Goal: Complete application form

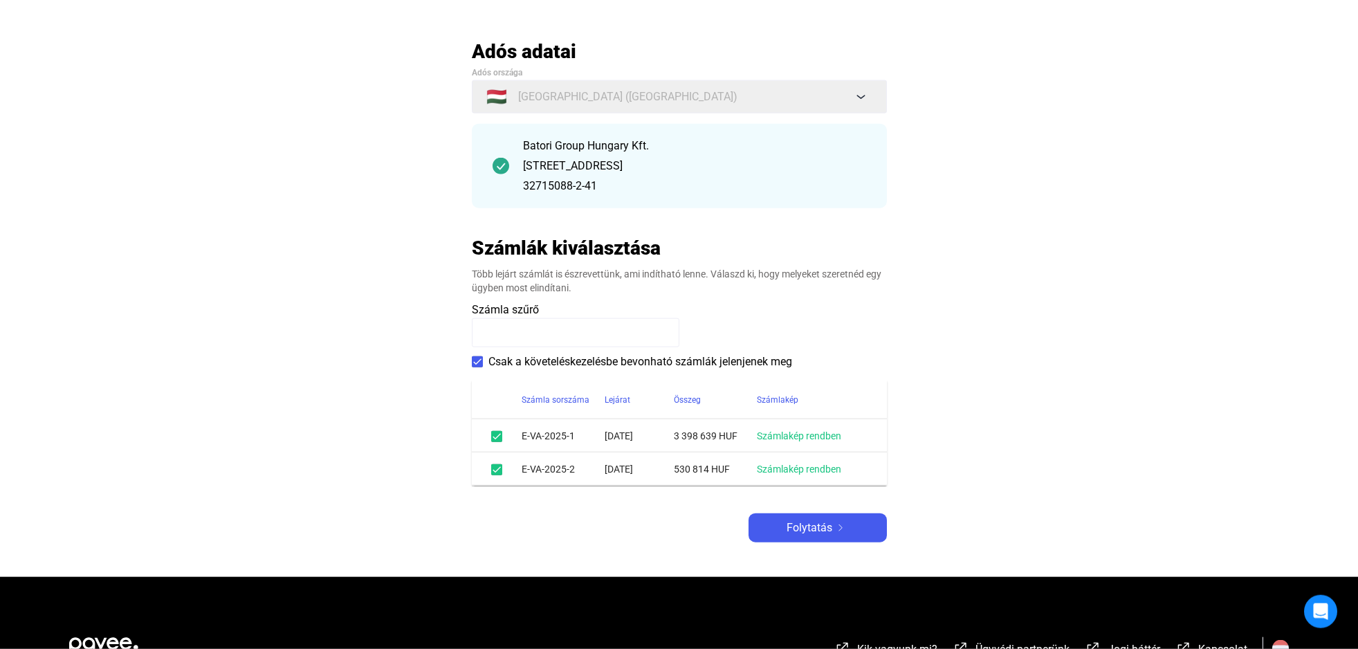
scroll to position [141, 0]
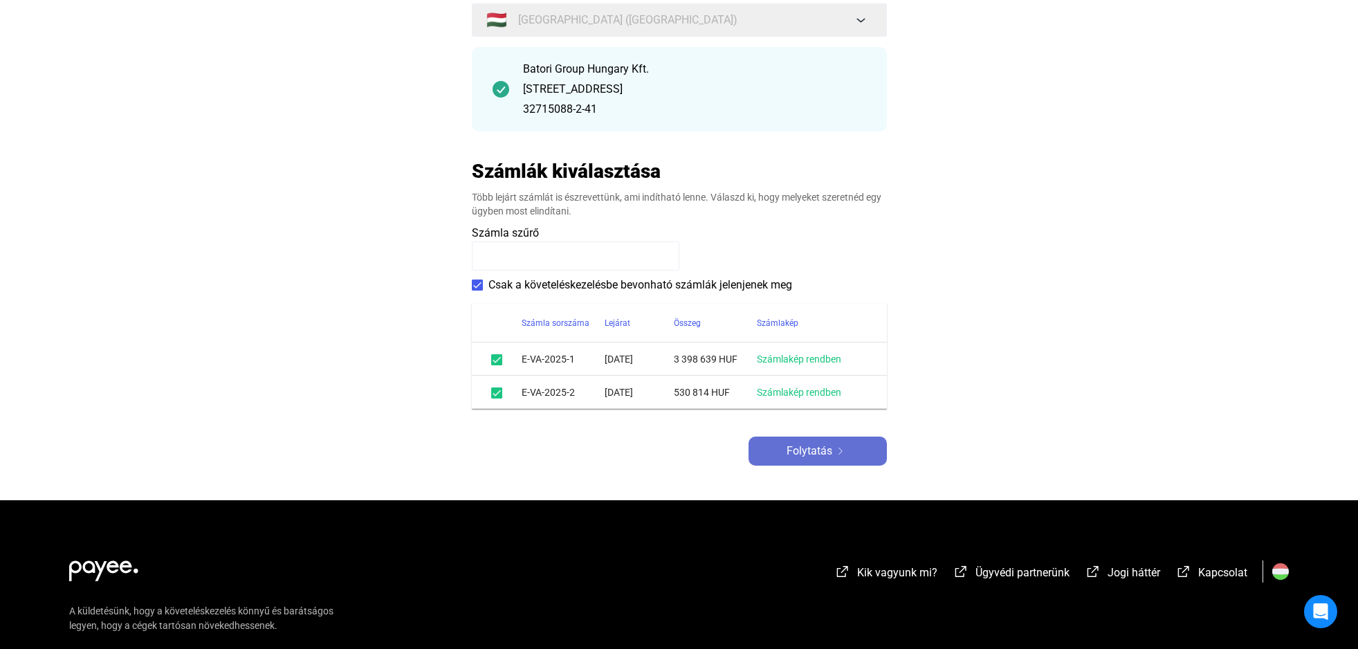
click at [840, 463] on button "Folytatás" at bounding box center [818, 451] width 138 height 29
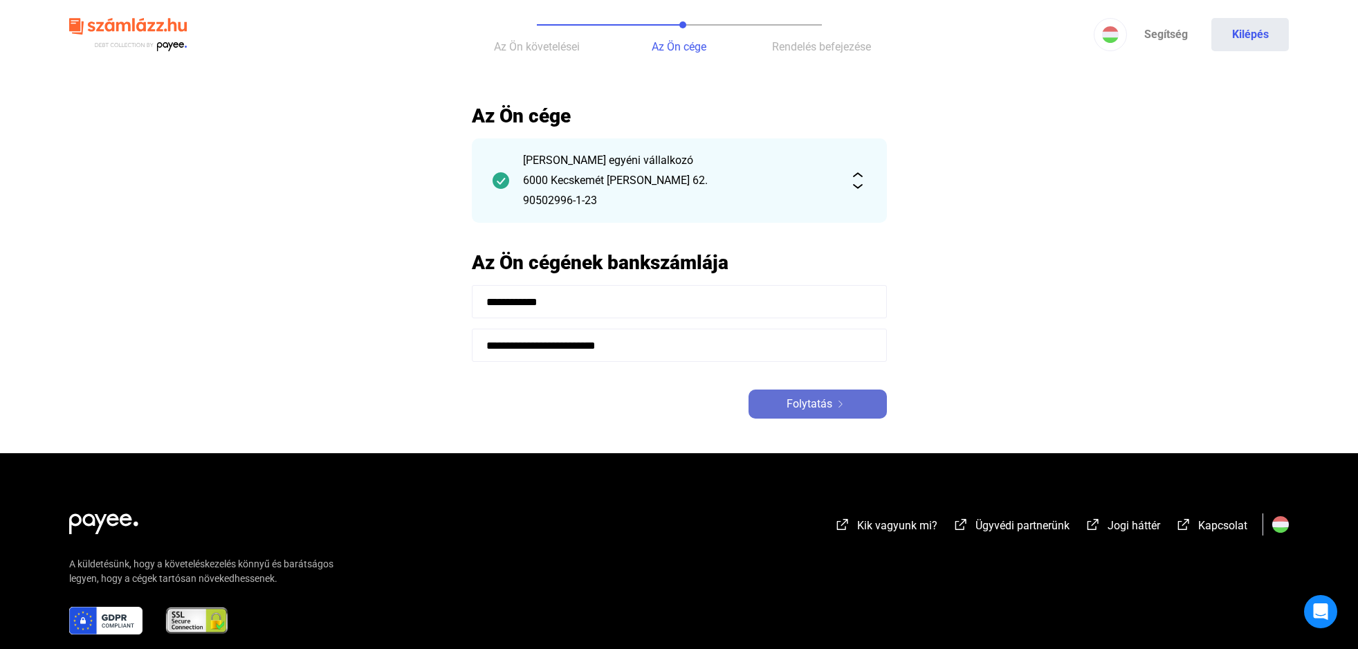
click at [835, 403] on img at bounding box center [841, 404] width 17 height 7
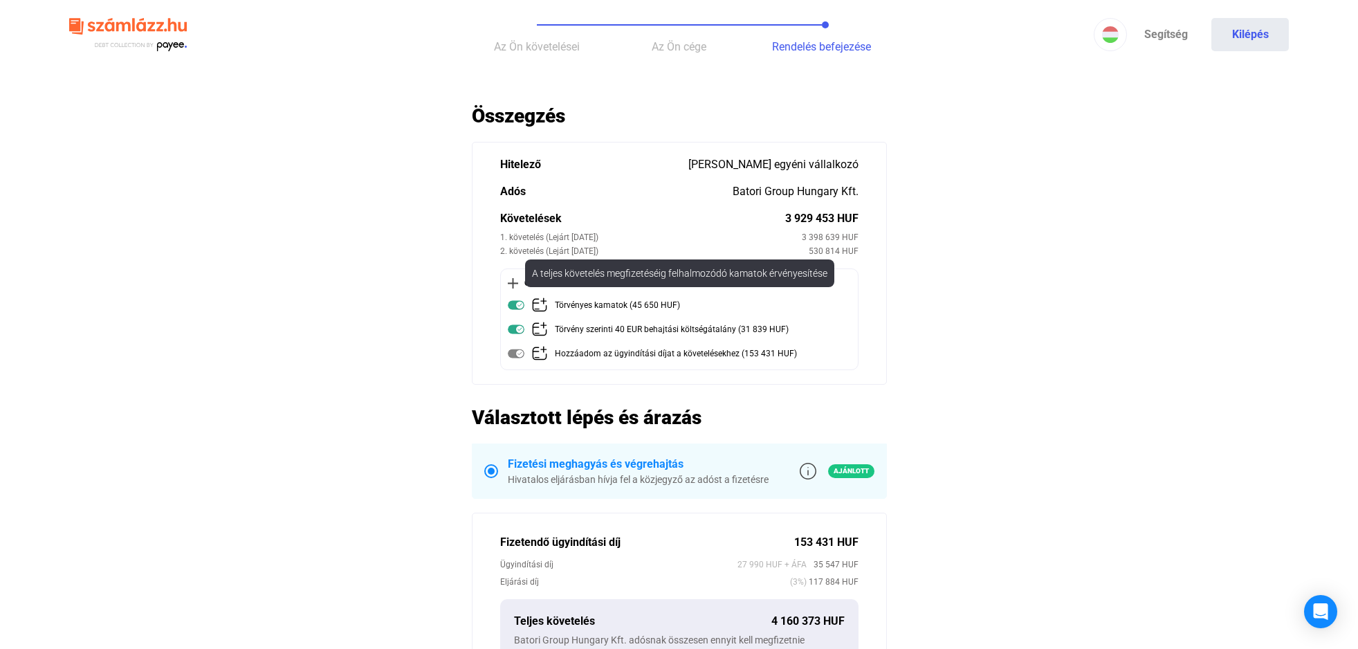
click at [514, 305] on img at bounding box center [516, 305] width 17 height 17
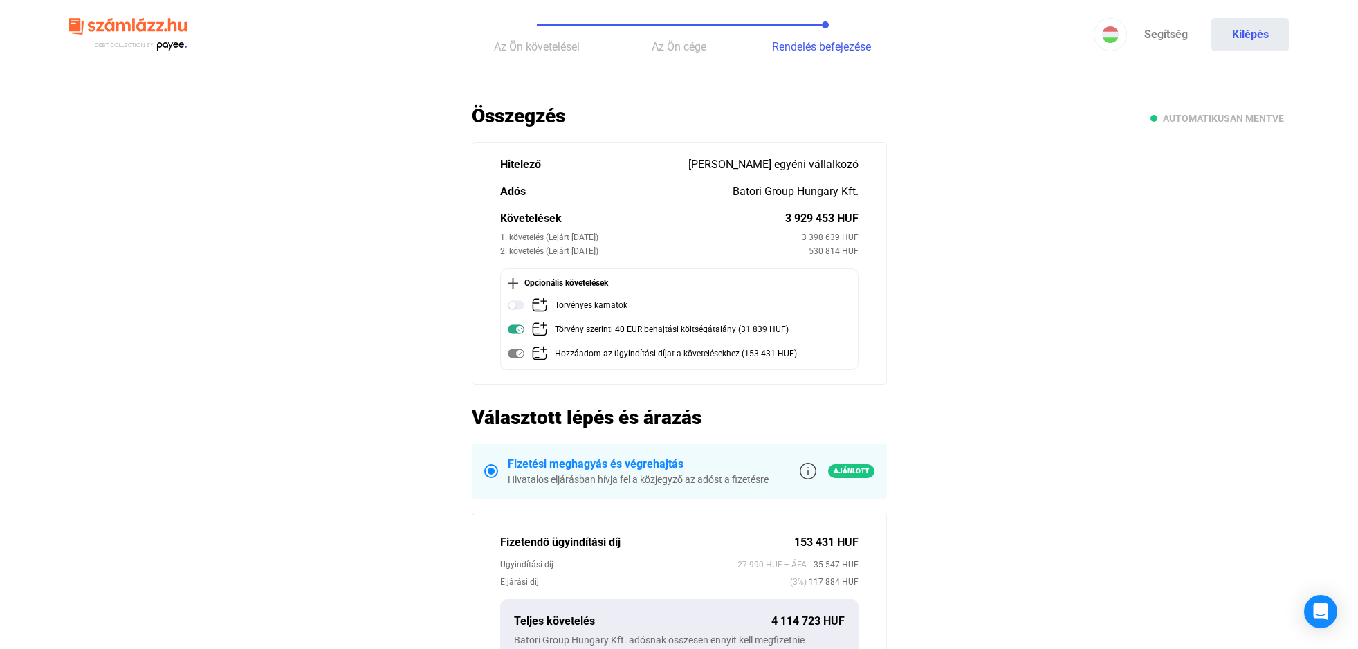
click at [514, 305] on img at bounding box center [516, 305] width 17 height 17
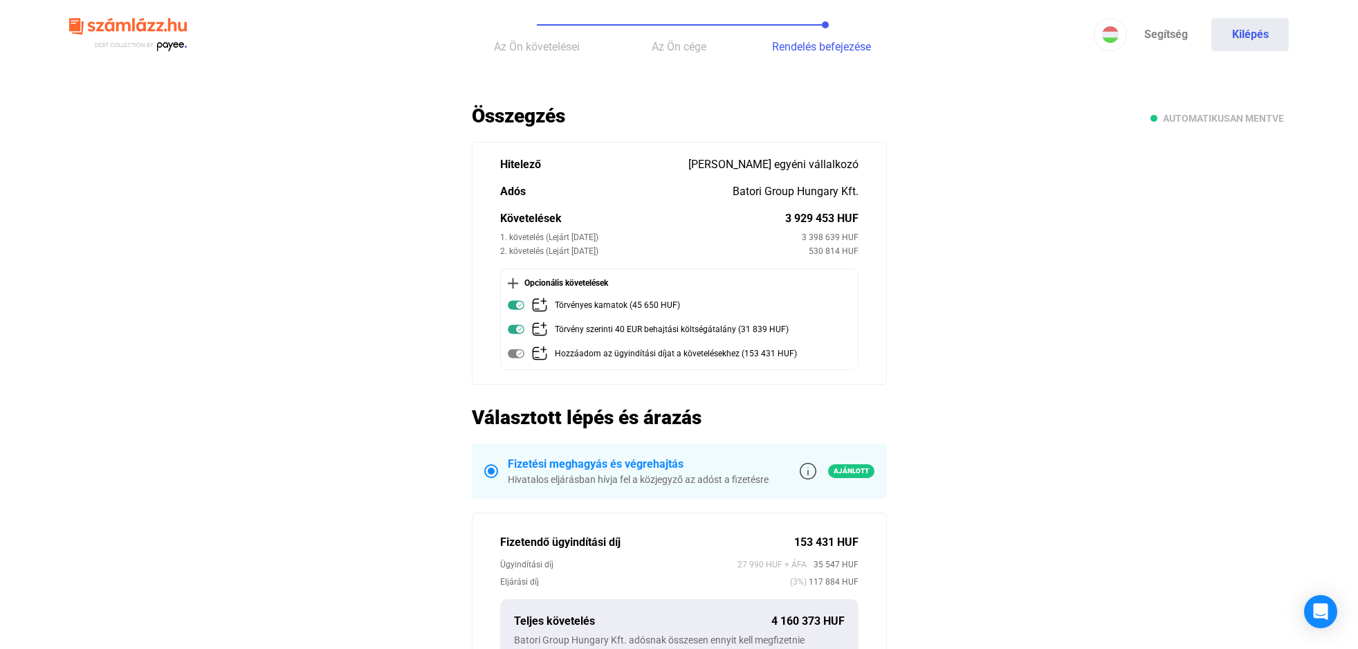
click at [514, 305] on img at bounding box center [516, 305] width 17 height 17
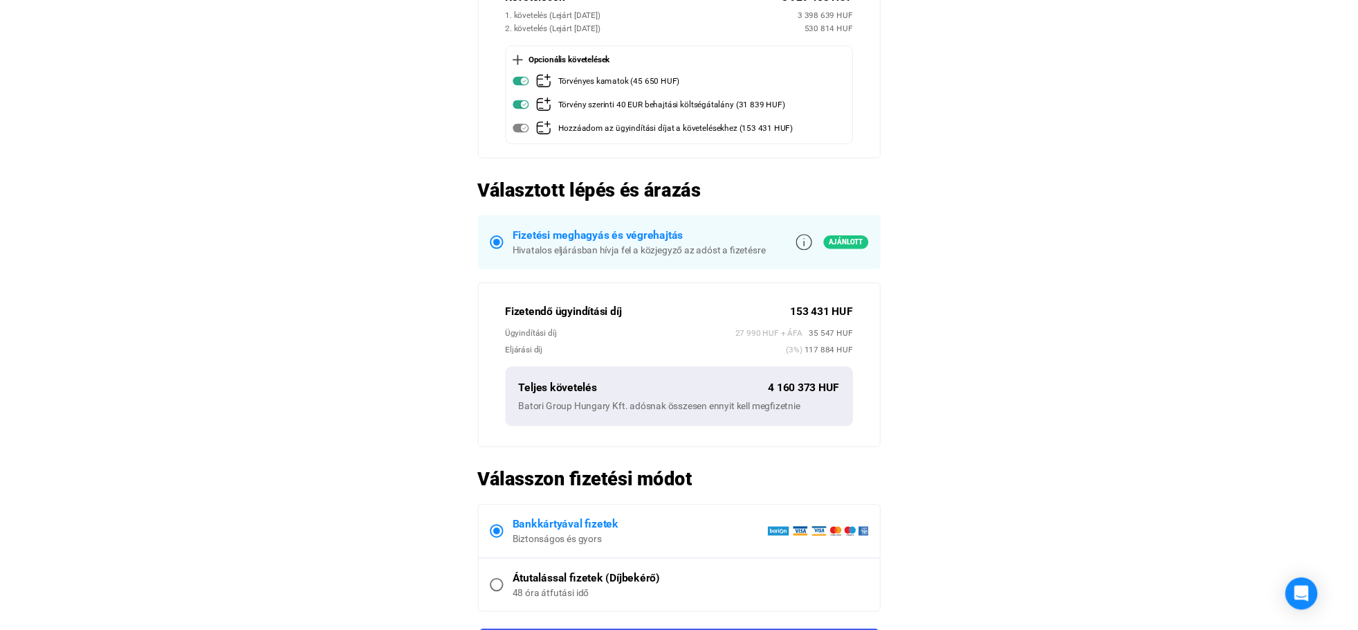
scroll to position [212, 0]
